Goal: Navigation & Orientation: Go to known website

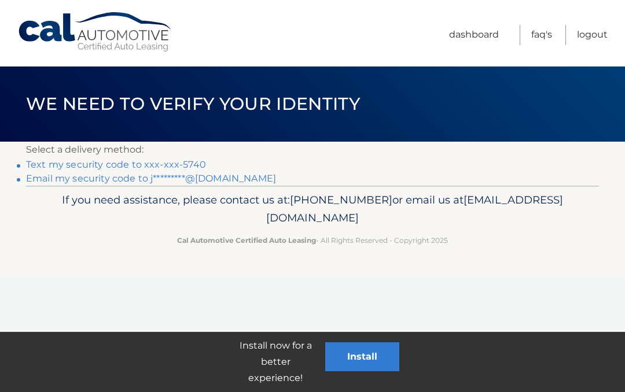
click at [194, 159] on link "Text my security code to xxx-xxx-5740" at bounding box center [116, 164] width 180 height 11
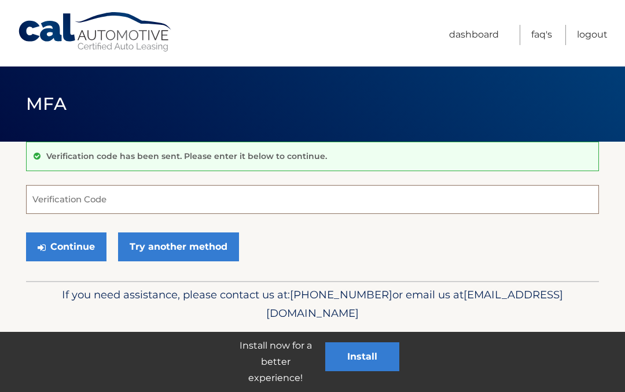
click at [274, 196] on input "Verification Code" at bounding box center [312, 199] width 573 height 29
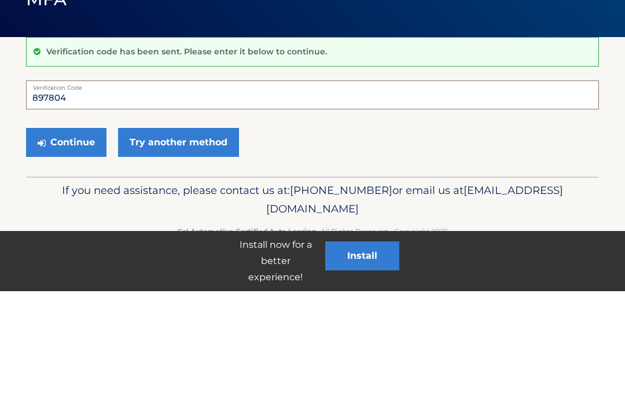
type input "897804"
click at [84, 233] on button "Continue" at bounding box center [66, 247] width 80 height 29
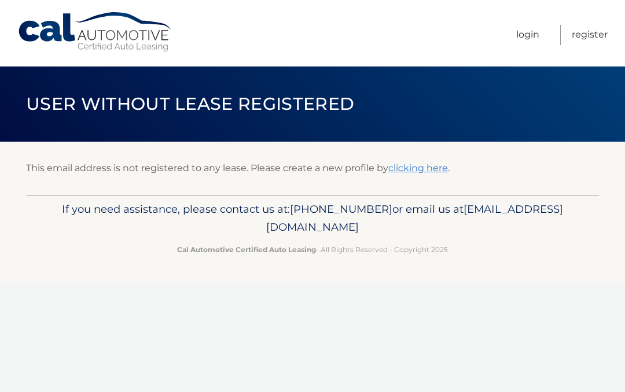
click at [443, 170] on link "clicking here" at bounding box center [418, 168] width 60 height 11
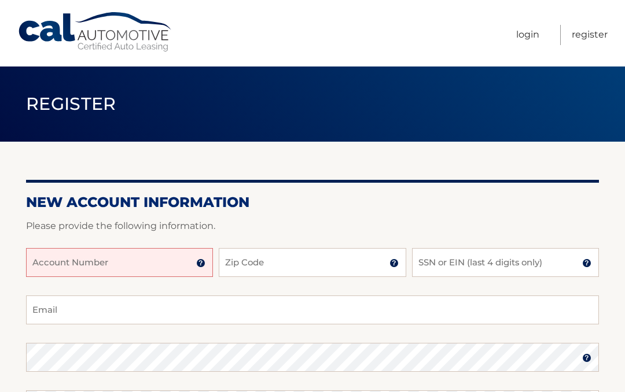
click at [527, 36] on link "Login" at bounding box center [527, 35] width 23 height 20
